Goal: Navigation & Orientation: Find specific page/section

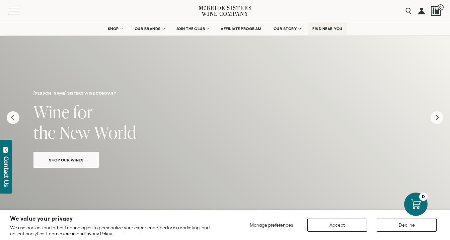
click at [324, 28] on span "FIND NEAR YOU" at bounding box center [327, 28] width 30 height 5
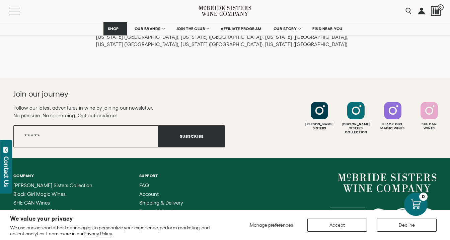
scroll to position [983, 0]
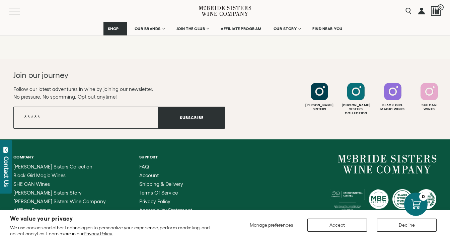
scroll to position [2680, 0]
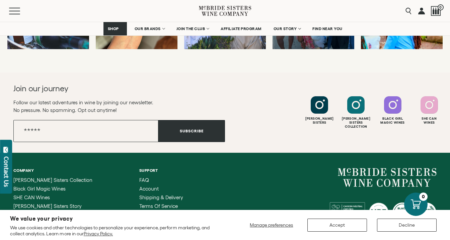
click at [250, 169] on div "6114 La Salle Avenue, #280, Oakland, California, US 94611 hello@mcbridesisters.…" at bounding box center [330, 207] width 211 height 78
